Goal: Information Seeking & Learning: Learn about a topic

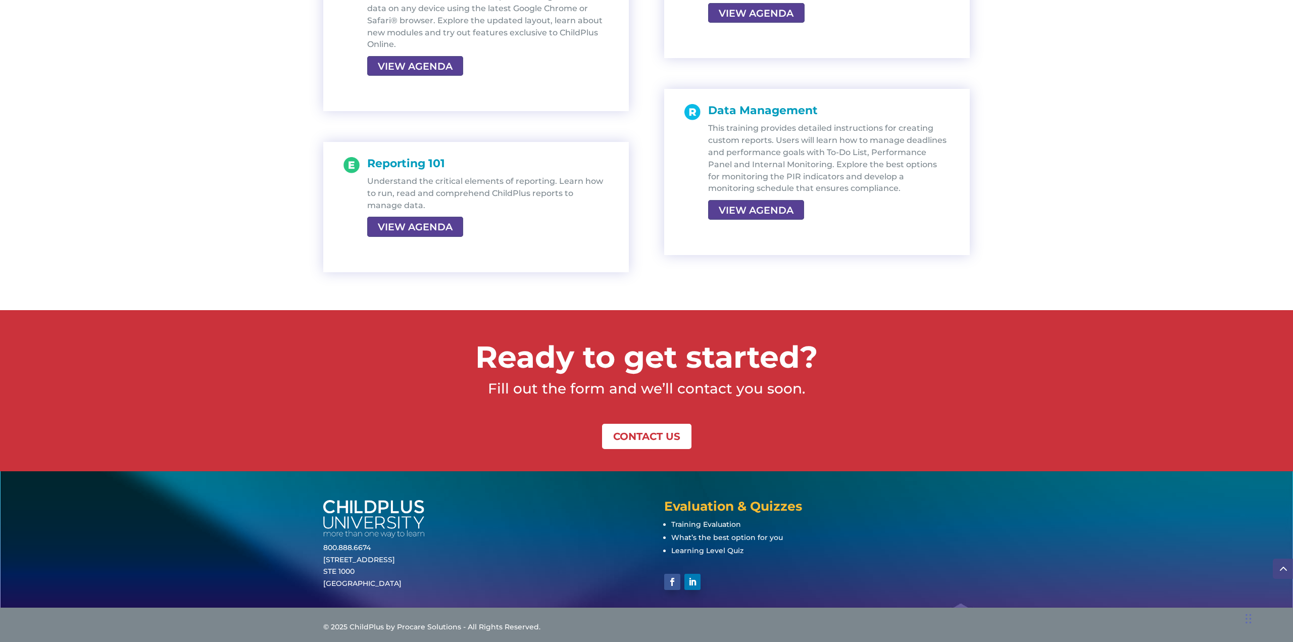
scroll to position [2031, 0]
